Goal: Information Seeking & Learning: Learn about a topic

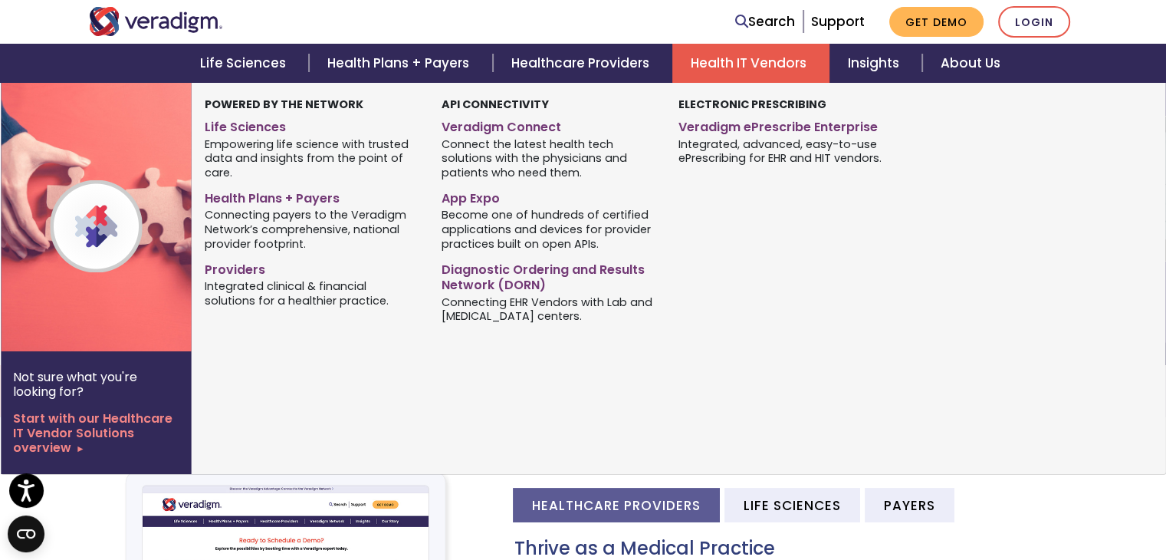
scroll to position [77, 0]
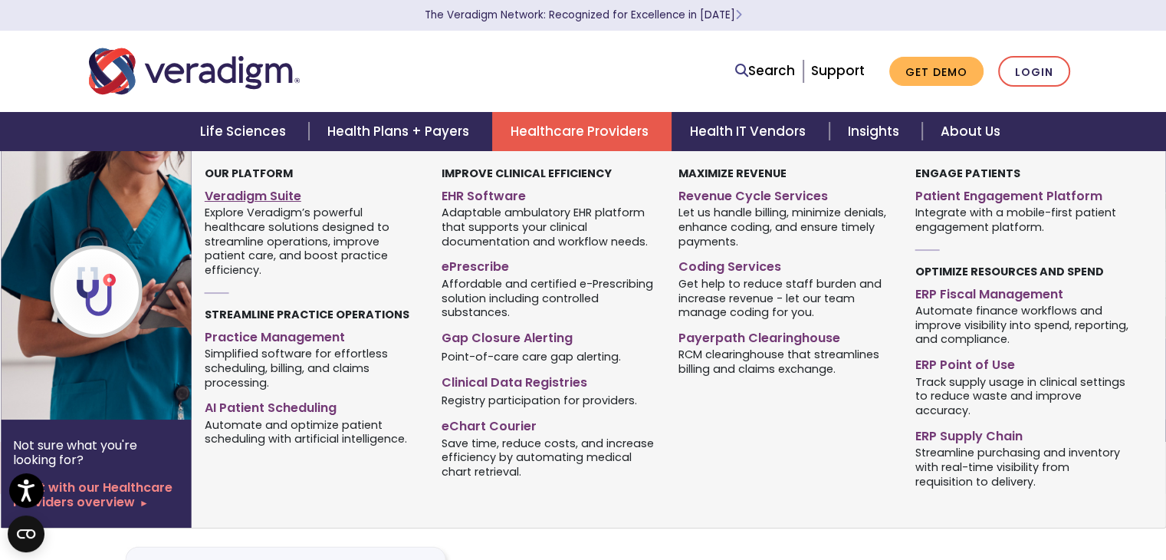
click at [268, 194] on link "Veradigm Suite" at bounding box center [312, 194] width 214 height 22
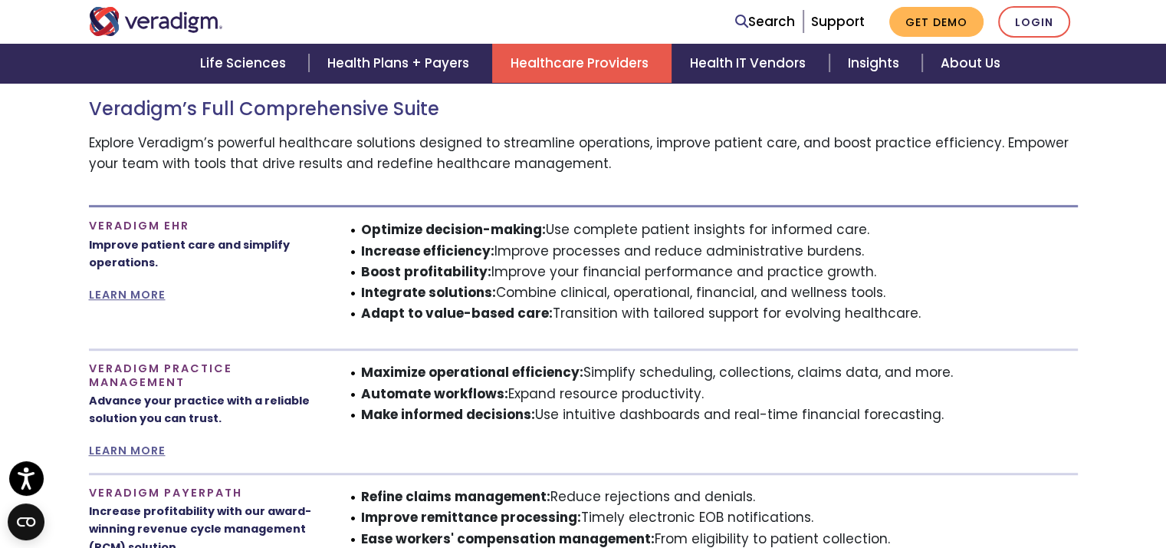
scroll to position [926, 0]
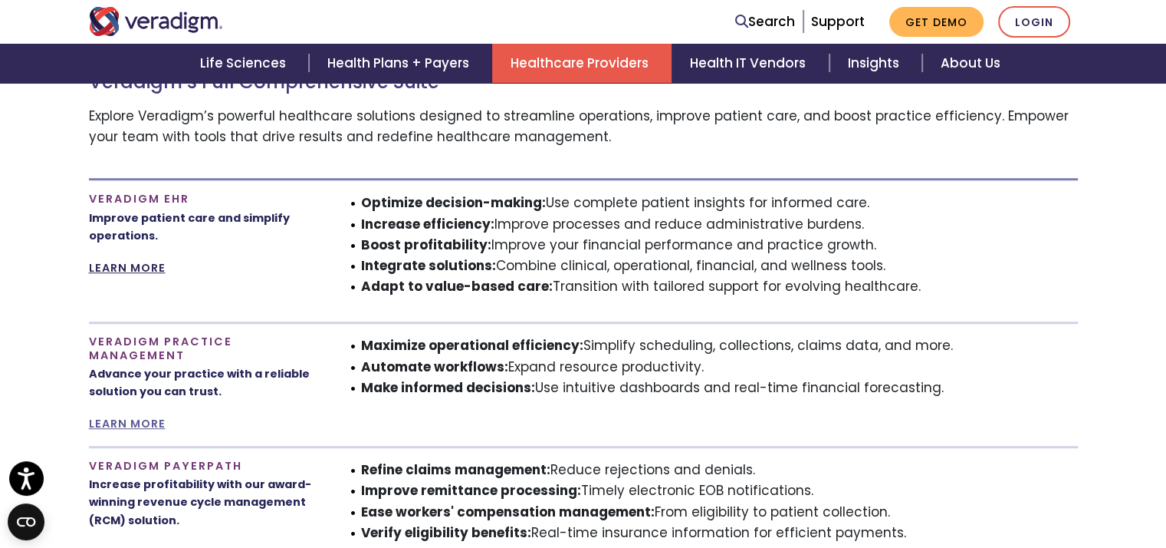
click at [126, 272] on link "LEARN MORE" at bounding box center [127, 267] width 77 height 15
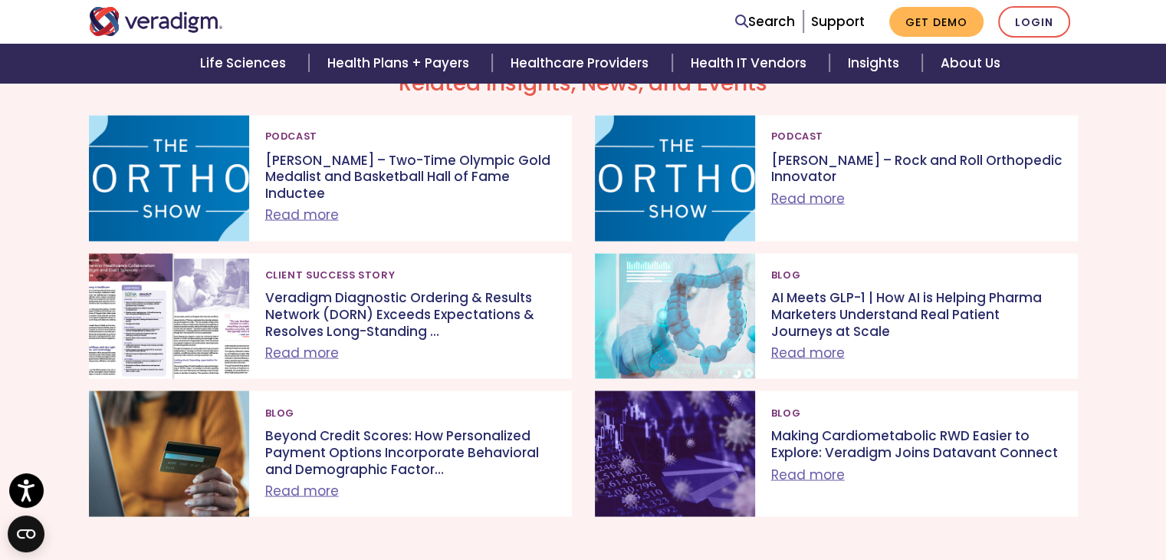
scroll to position [2761, 0]
